Goal: Information Seeking & Learning: Learn about a topic

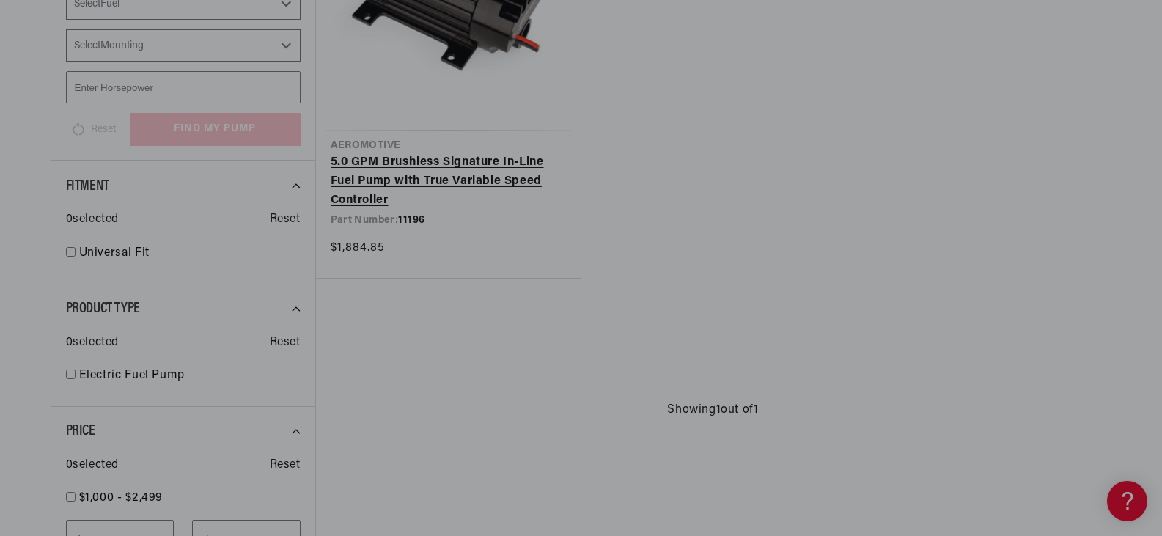
scroll to position [405, 0]
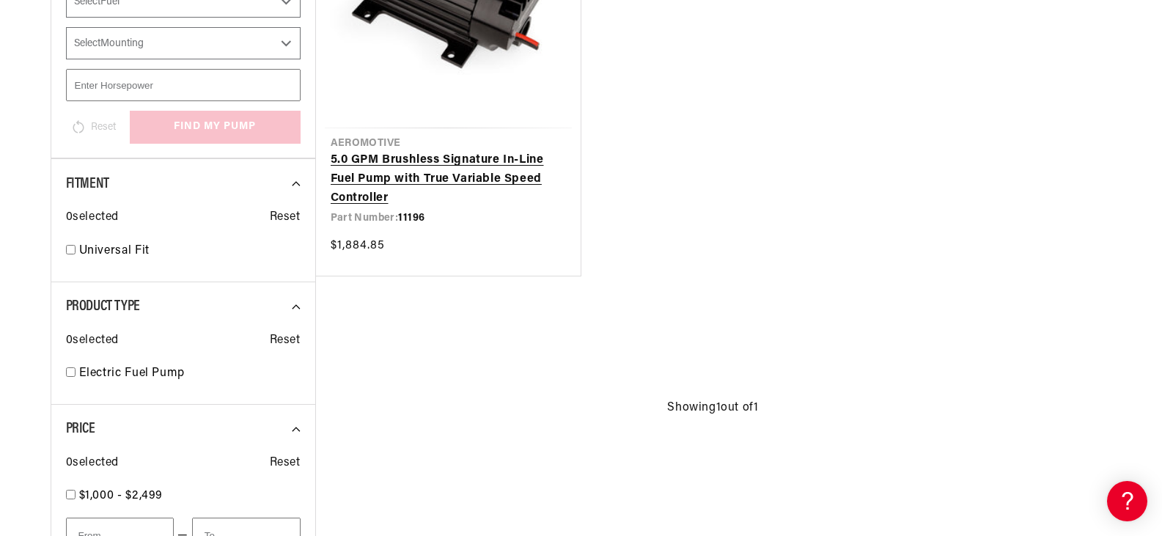
click at [491, 153] on link "5.0 GPM Brushless Signature In-Line Fuel Pump with True Variable Speed Controll…" at bounding box center [448, 179] width 235 height 56
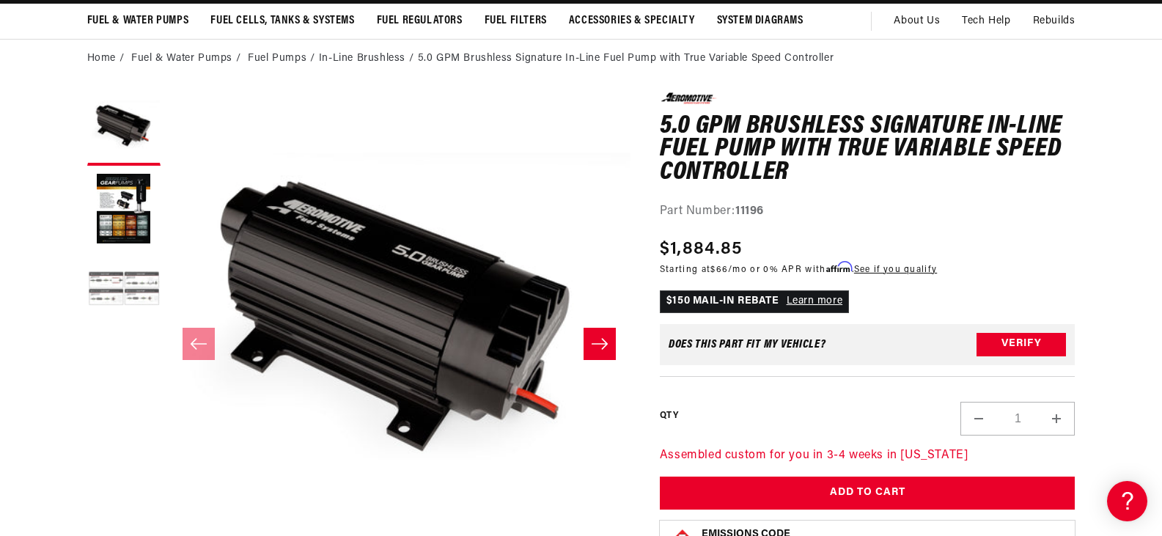
click at [128, 282] on button "Load image 3 in gallery view" at bounding box center [123, 290] width 73 height 73
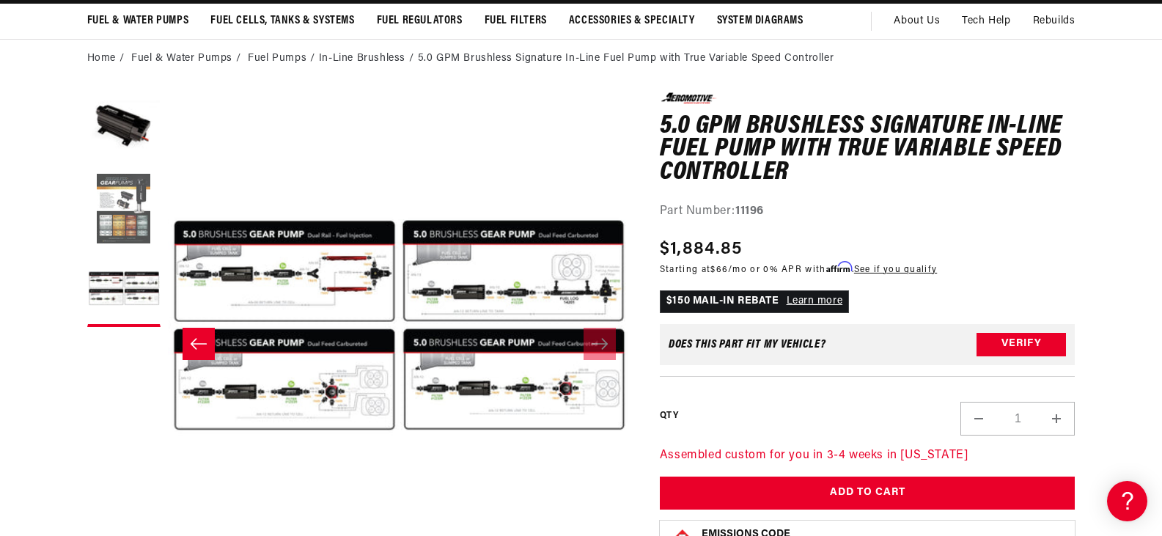
scroll to position [0, 580]
click at [123, 227] on button "Load image 2 in gallery view" at bounding box center [123, 209] width 73 height 73
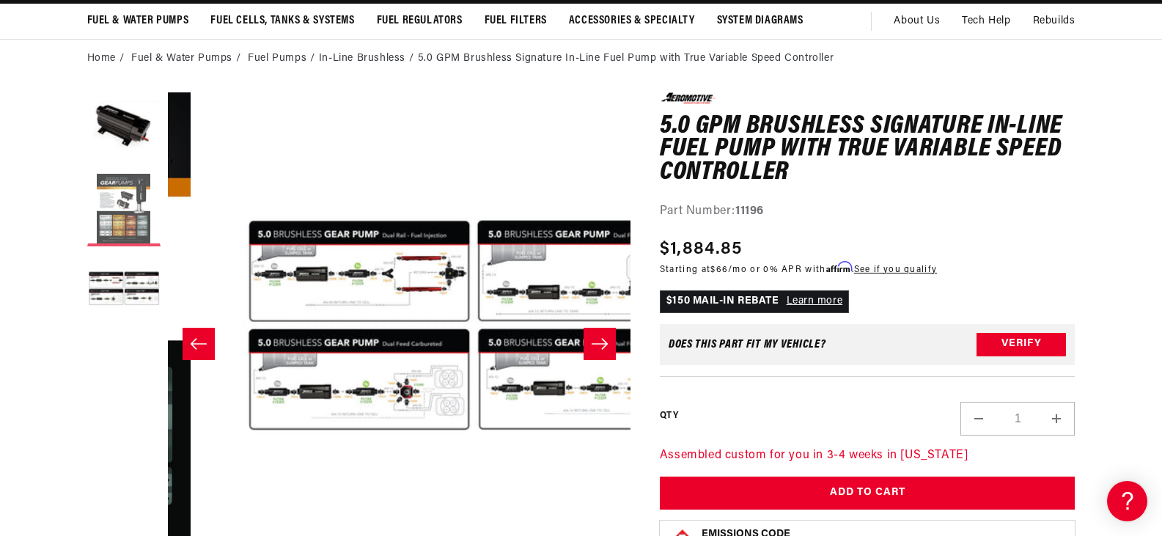
click at [123, 227] on button "Load image 2 in gallery view" at bounding box center [123, 209] width 73 height 73
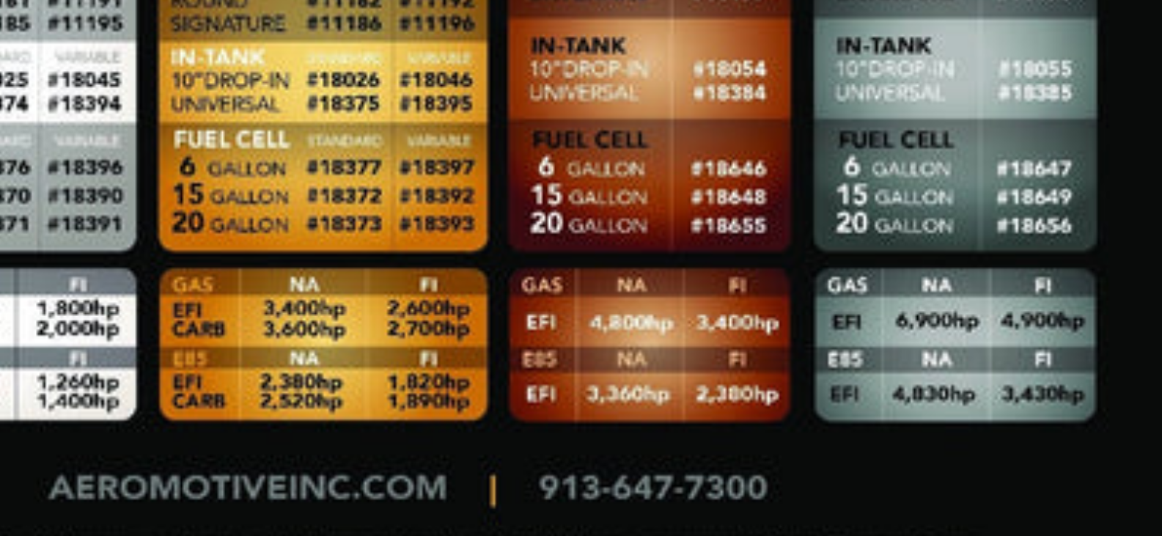
scroll to position [0, 463]
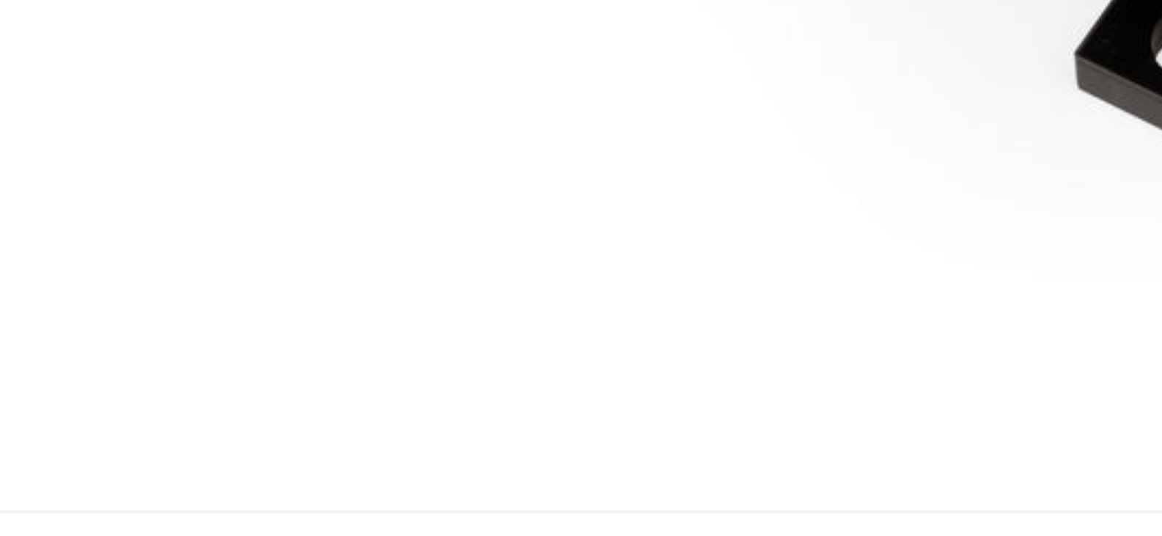
click at [425, 475] on div "Media gallery" at bounding box center [581, 268] width 1162 height 536
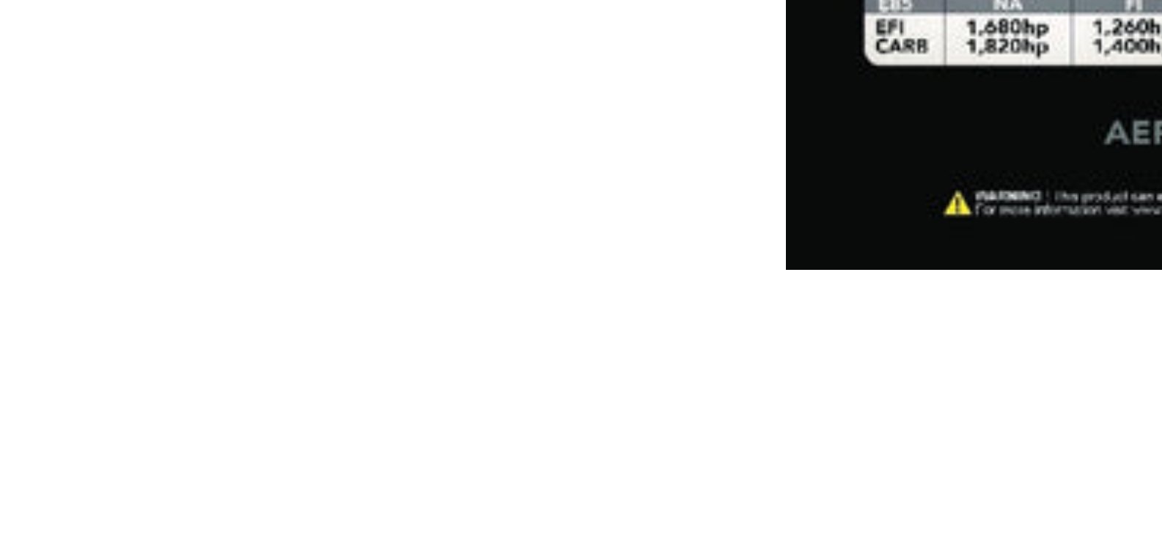
scroll to position [0, 580]
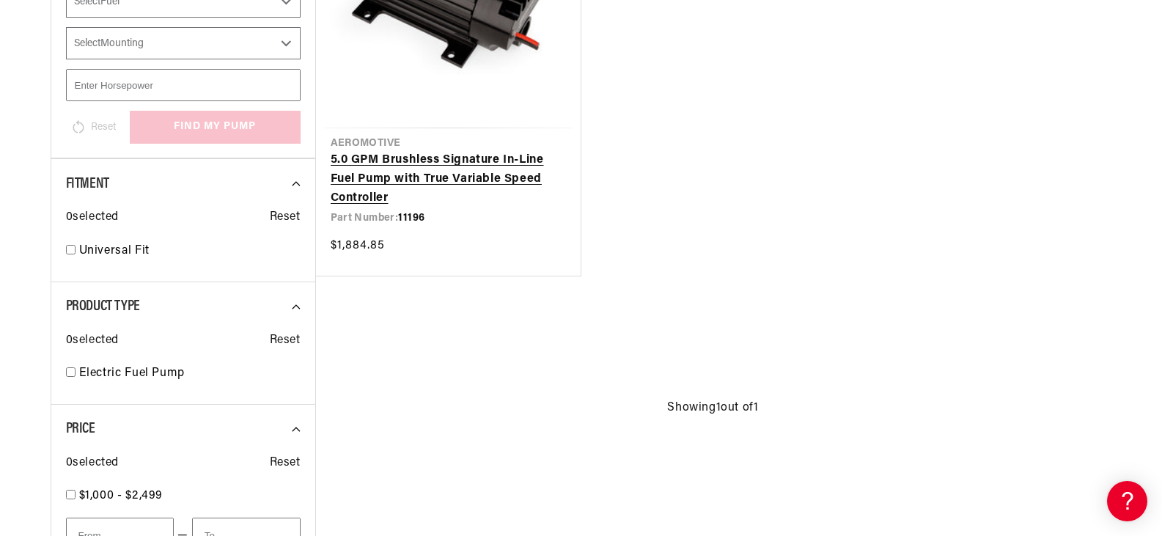
click at [453, 181] on link "5.0 GPM Brushless Signature In-Line Fuel Pump with True Variable Speed Controll…" at bounding box center [448, 179] width 235 height 56
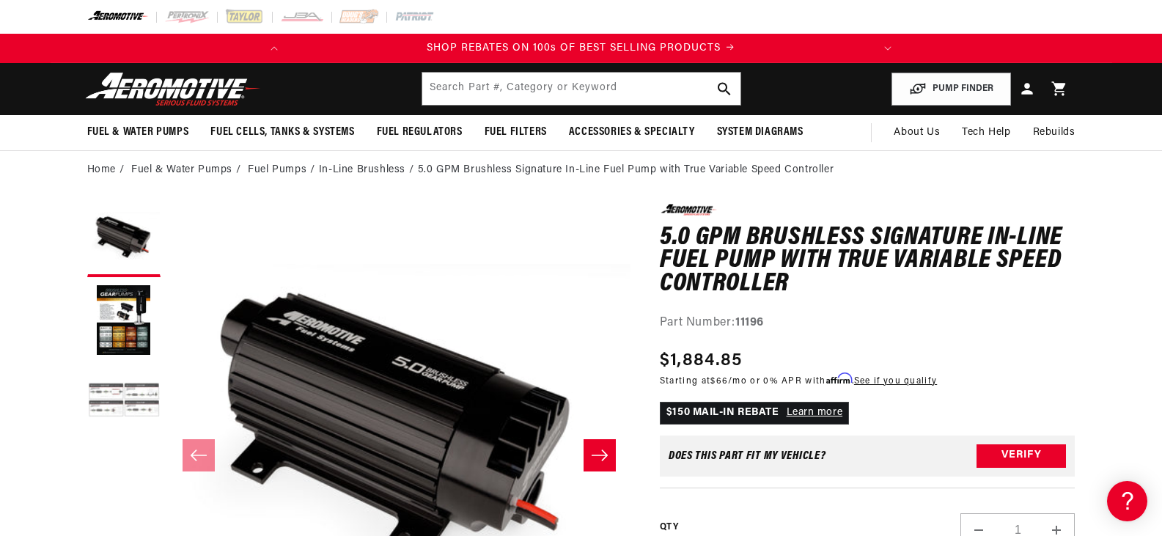
click at [128, 396] on button "Load image 3 in gallery view" at bounding box center [123, 401] width 73 height 73
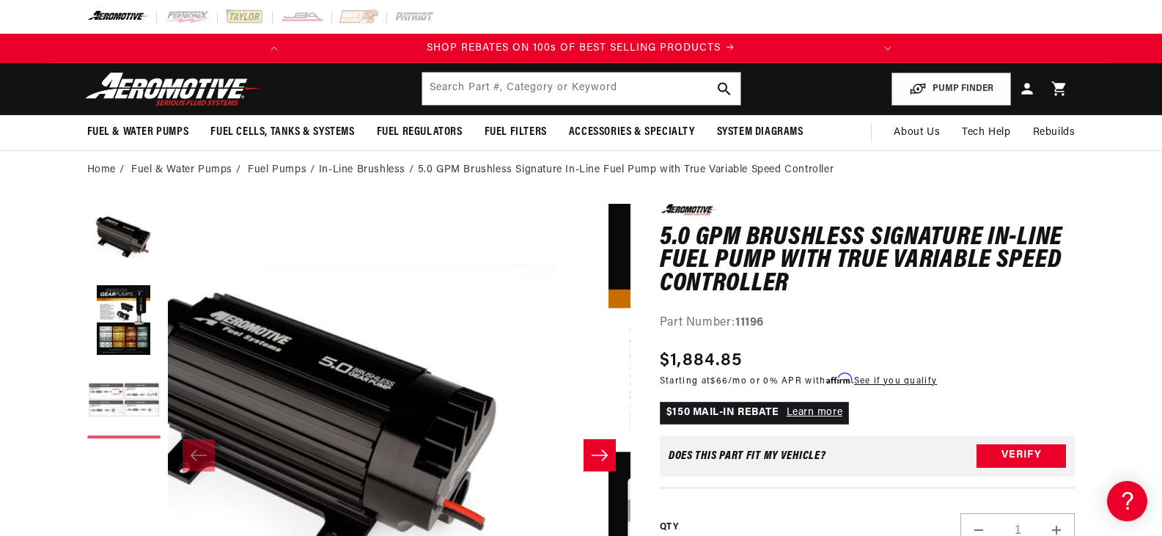
click at [128, 396] on button "Load image 3 in gallery view" at bounding box center [123, 401] width 73 height 73
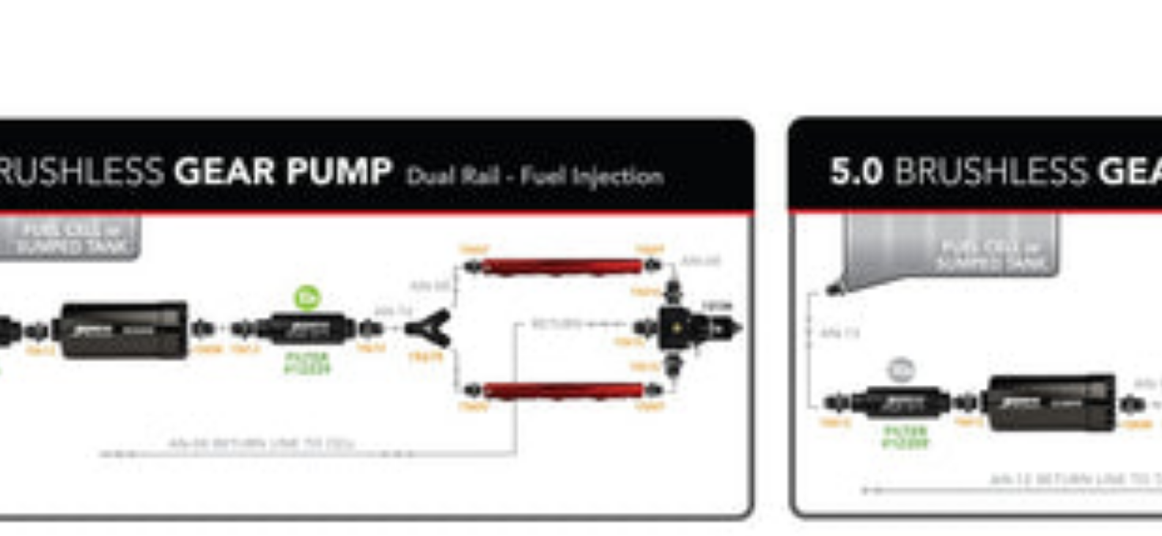
scroll to position [0, 926]
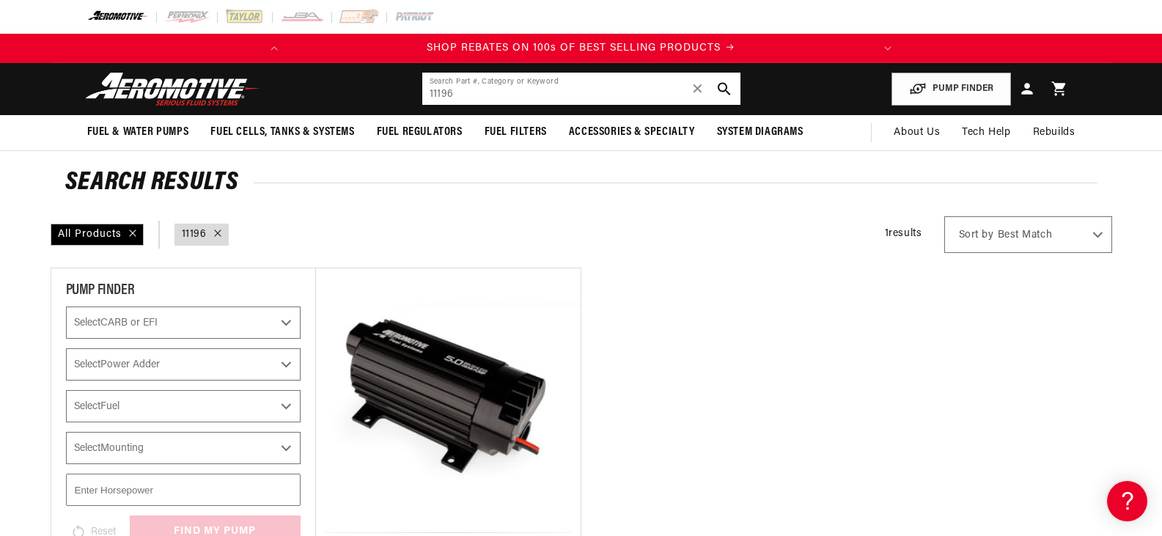
click at [513, 89] on input "11196" at bounding box center [581, 89] width 318 height 32
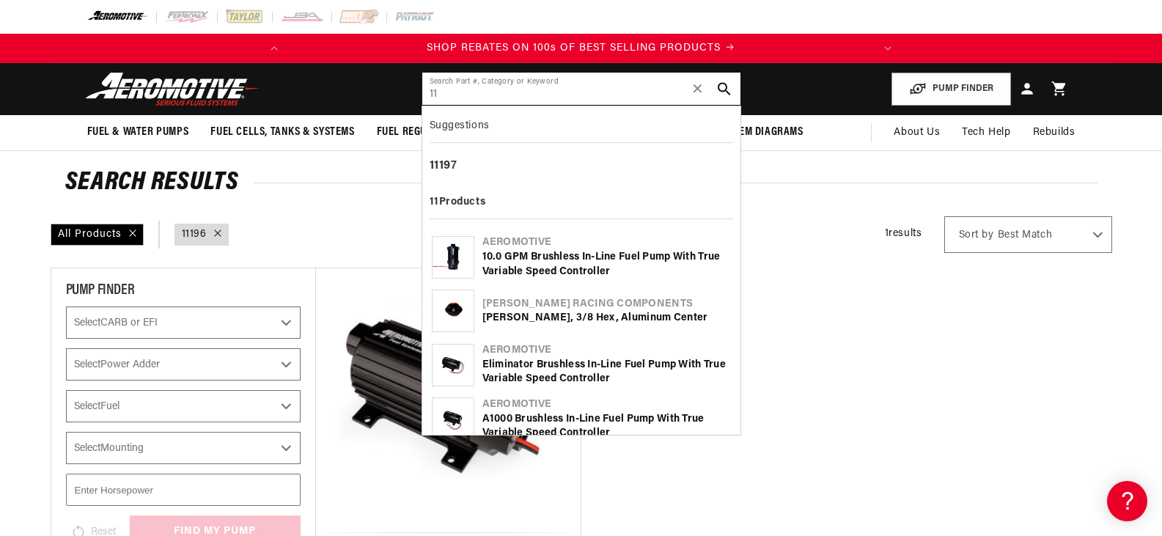
type input "1"
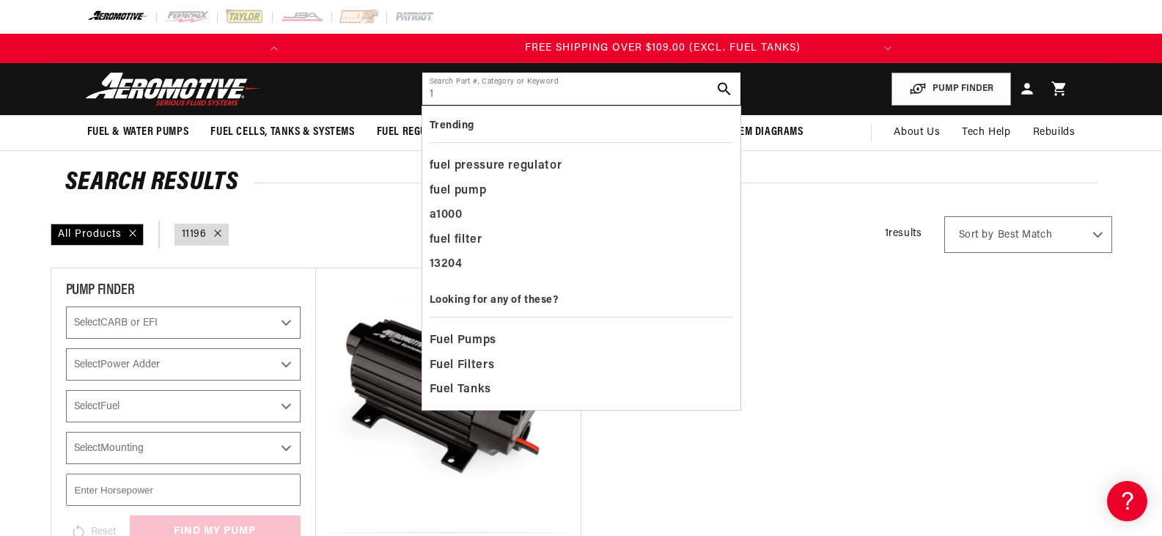
scroll to position [0, 580]
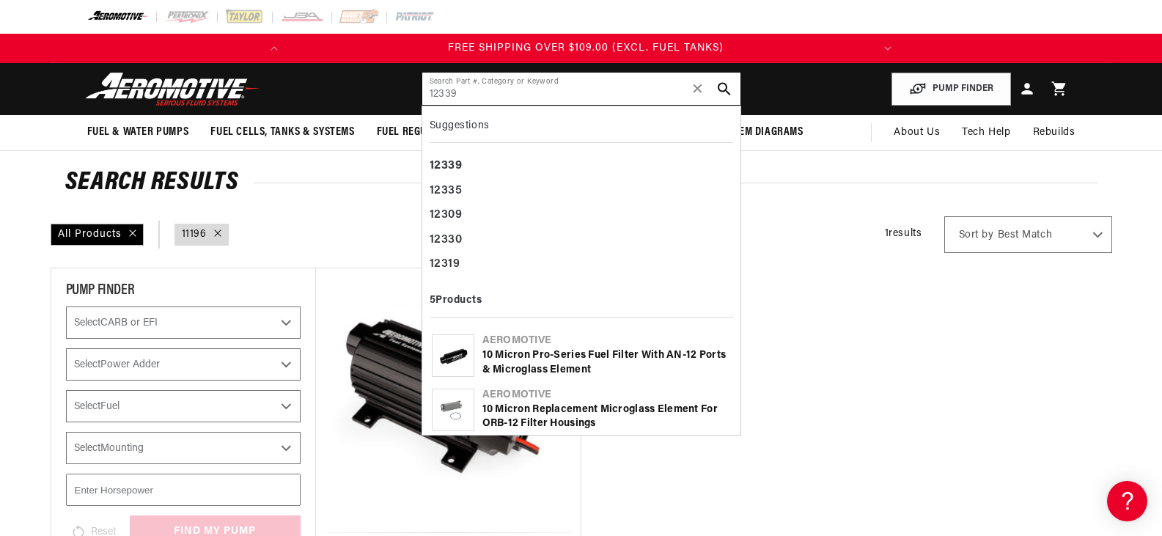
type input "12339"
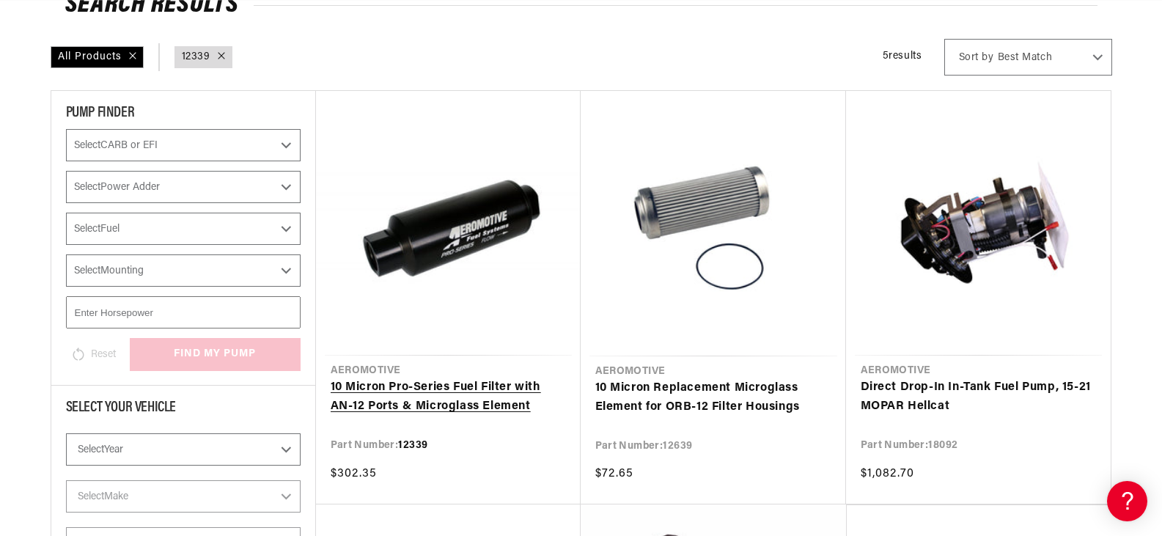
click at [455, 378] on link "10 Micron Pro-Series Fuel Filter with AN-12 Ports & Microglass Element" at bounding box center [448, 396] width 235 height 37
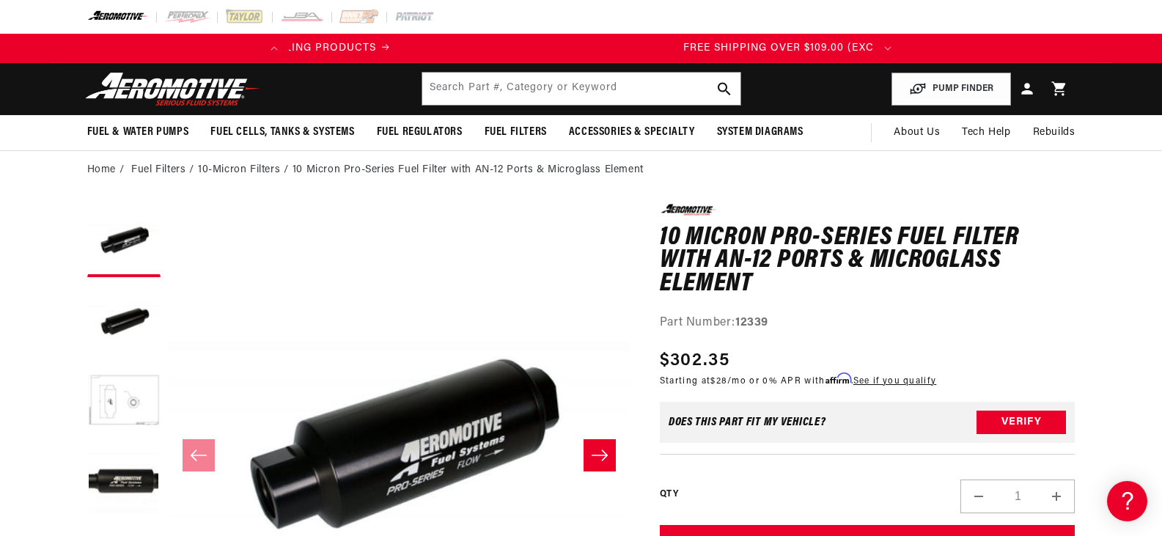
scroll to position [0, 580]
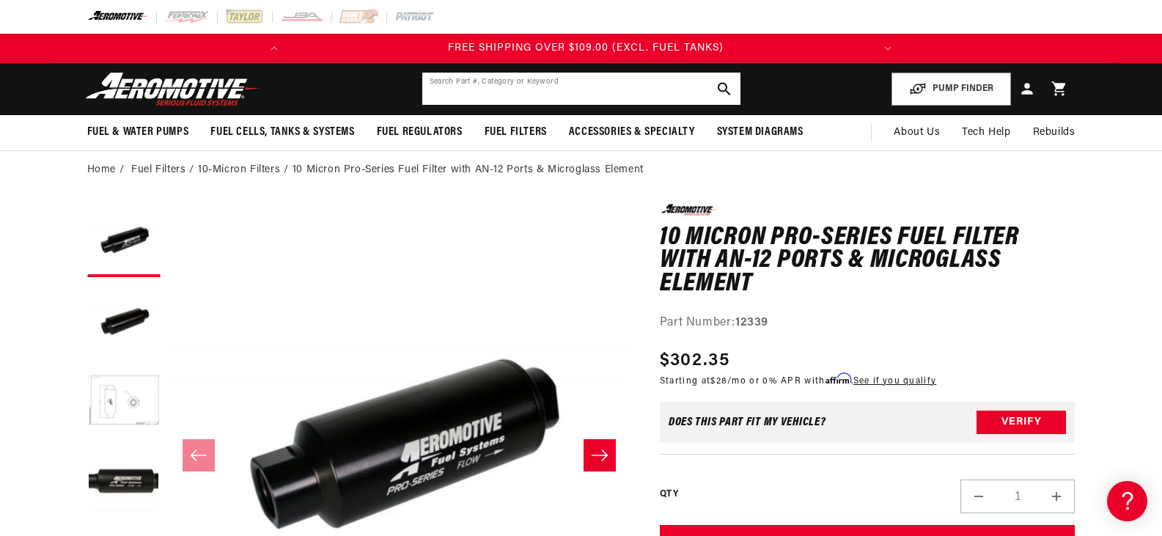
click at [472, 96] on input "text" at bounding box center [581, 89] width 318 height 32
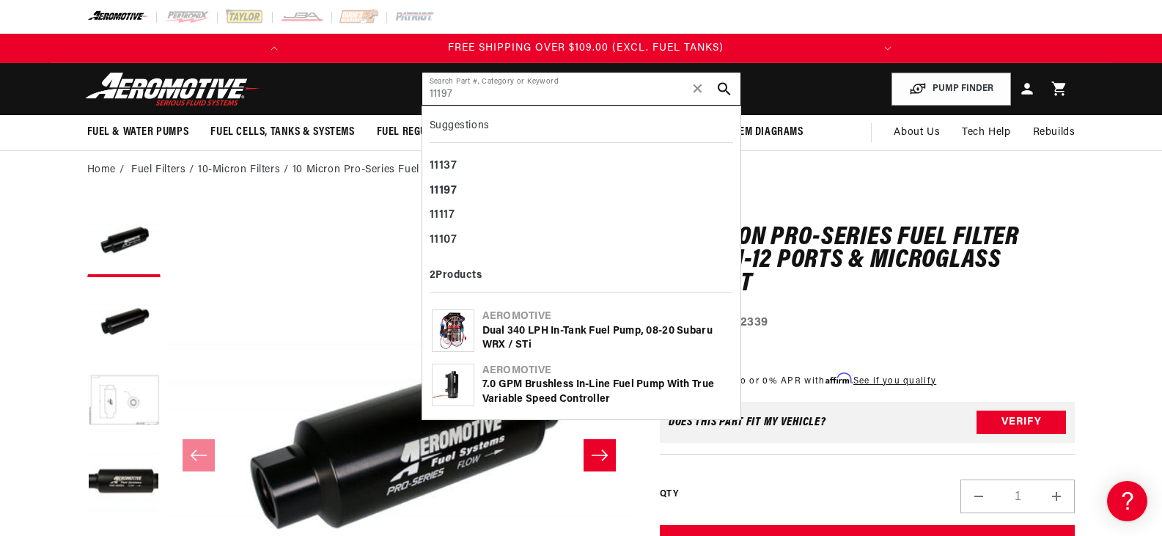
type input "11197"
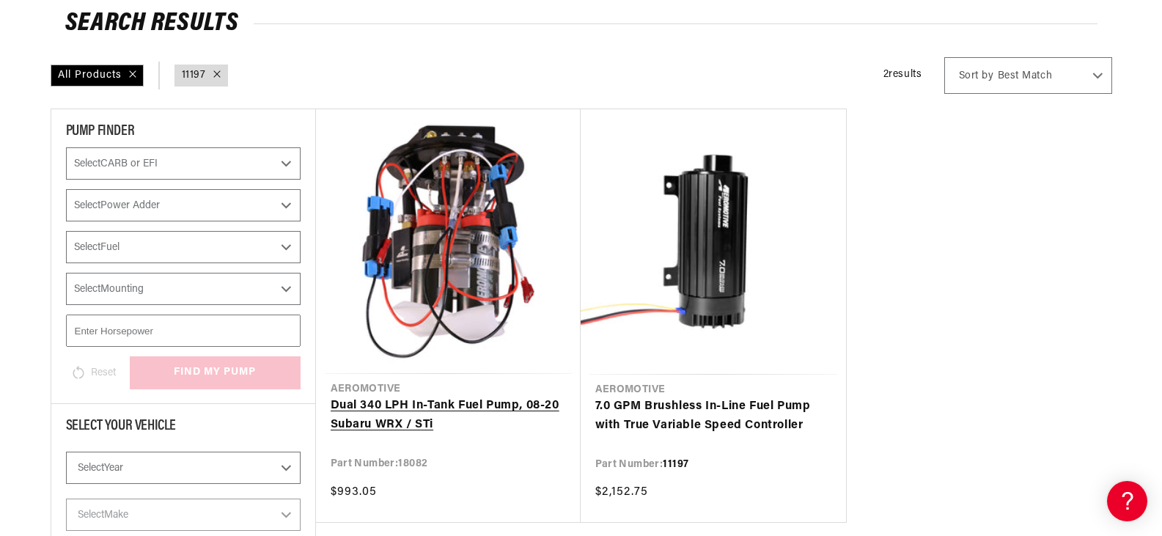
scroll to position [161, 0]
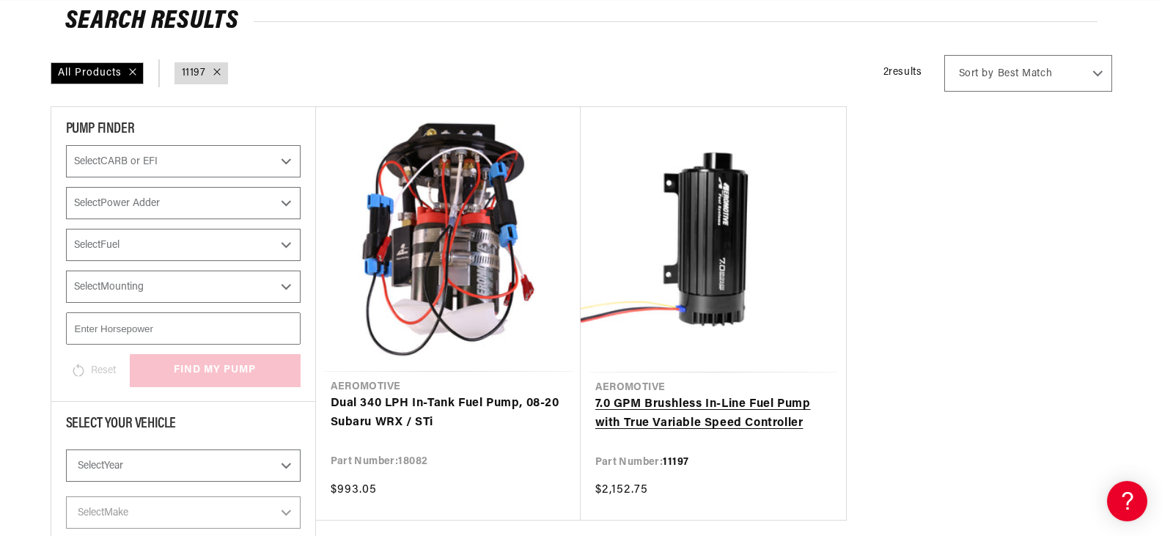
click at [723, 395] on link "7.0 GPM Brushless In-Line Fuel Pump with True Variable Speed Controller" at bounding box center [713, 413] width 236 height 37
